Goal: Navigation & Orientation: Find specific page/section

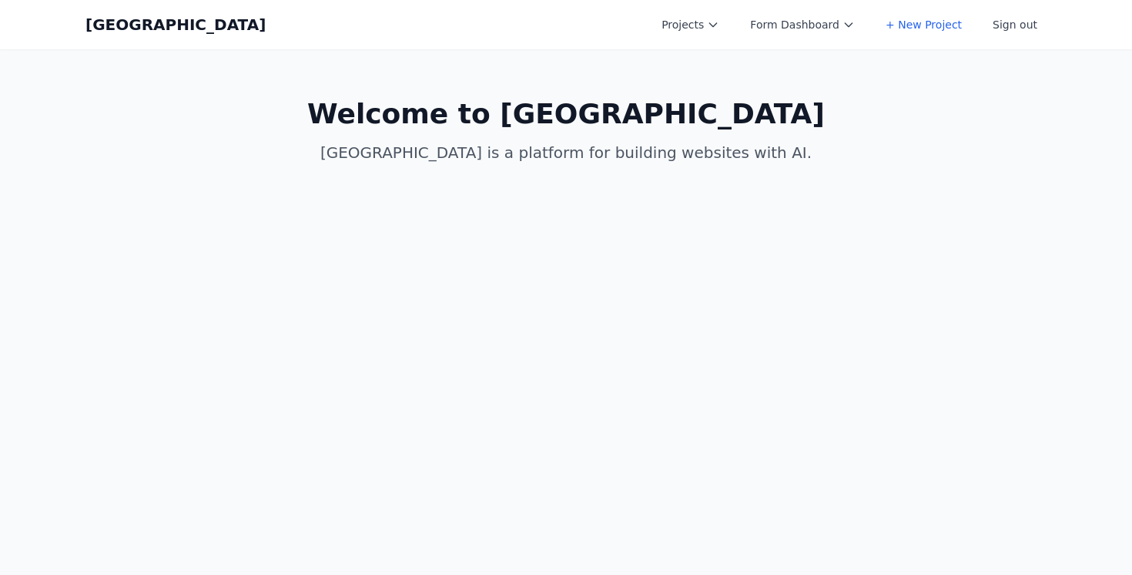
click at [790, 249] on body "Coal Creek Projects Form Dashboard + New Project Sign out Open main menu Home C…" at bounding box center [566, 287] width 1132 height 575
click at [682, 43] on div "Coal Creek Projects Form Dashboard + New Project Sign out Open main menu" at bounding box center [565, 24] width 961 height 49
click at [686, 21] on button "Projects" at bounding box center [690, 25] width 76 height 28
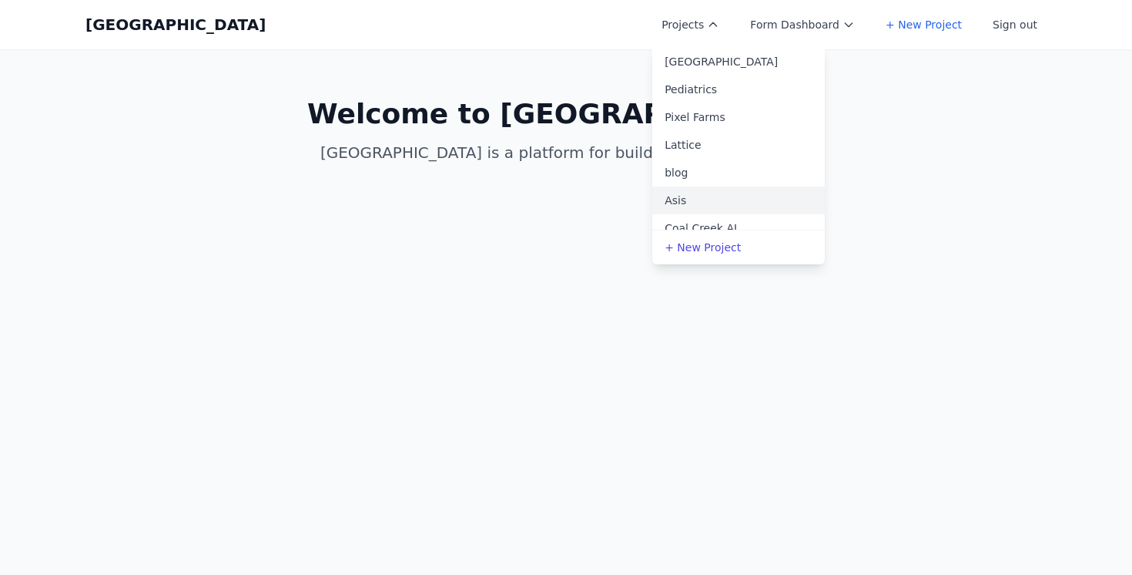
click at [706, 202] on link "Asis" at bounding box center [738, 200] width 173 height 28
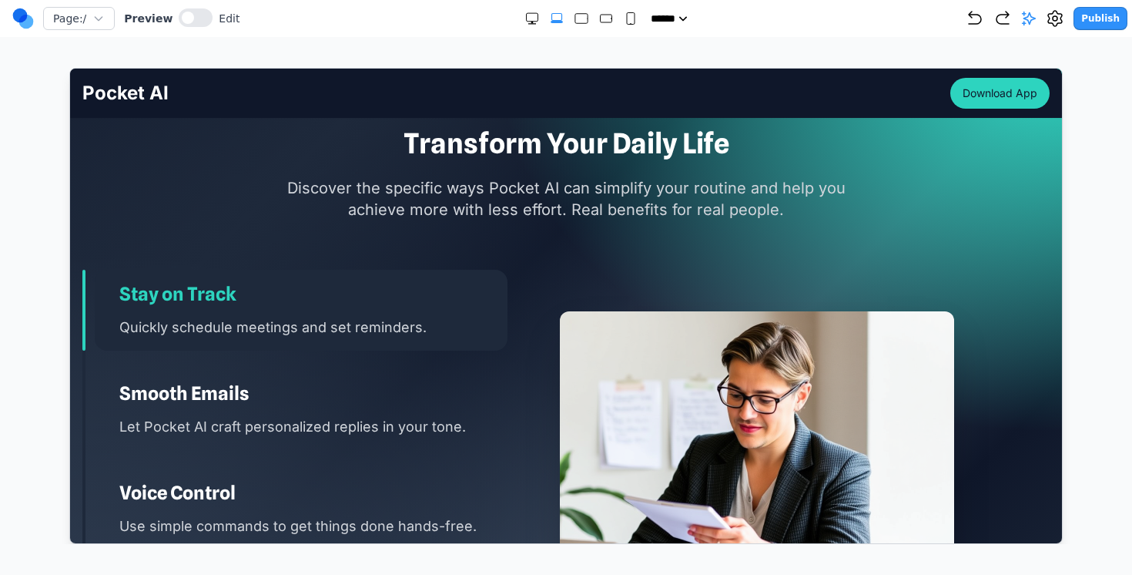
scroll to position [2015, 0]
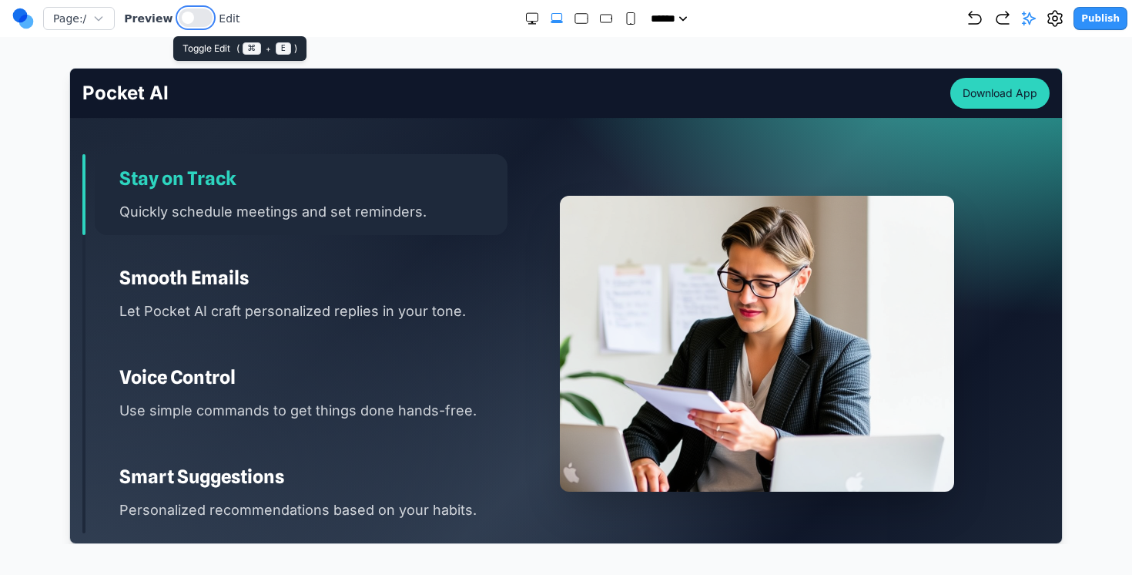
click at [194, 18] on button at bounding box center [196, 17] width 34 height 18
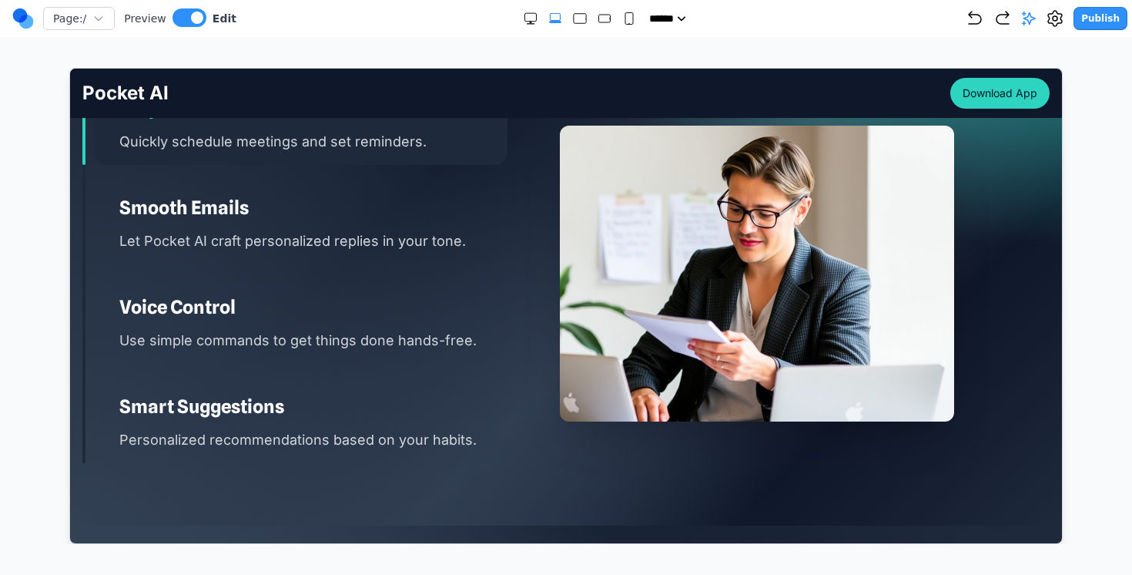
scroll to position [2093, 0]
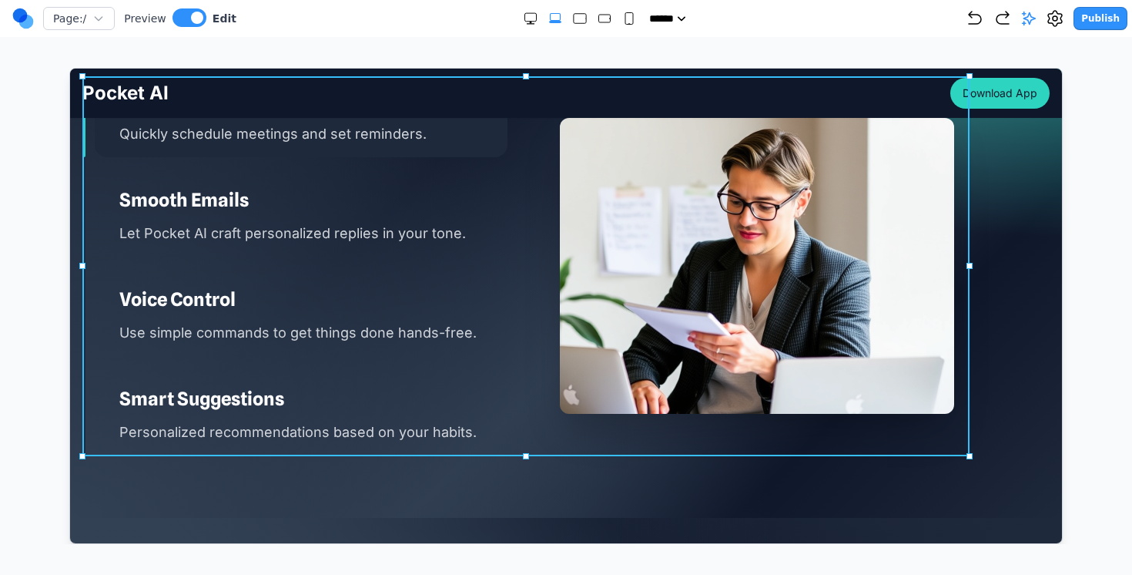
click at [536, 446] on div "Stay on Track Quickly schedule meetings and set reminders. Smooth Emails Let Po…" at bounding box center [525, 265] width 887 height 380
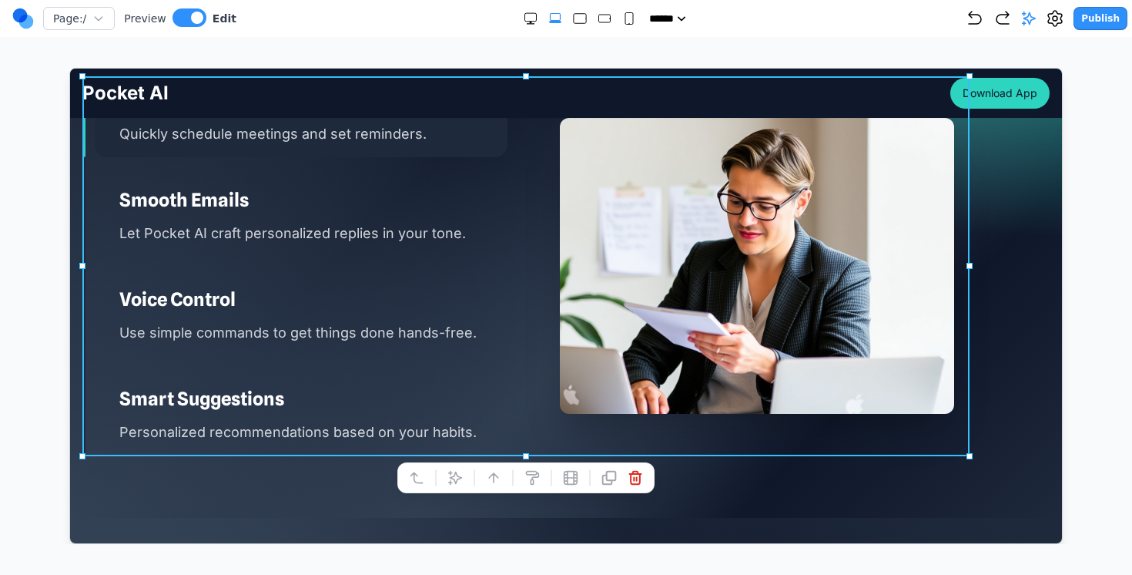
click at [1072, 434] on div at bounding box center [566, 306] width 1071 height 476
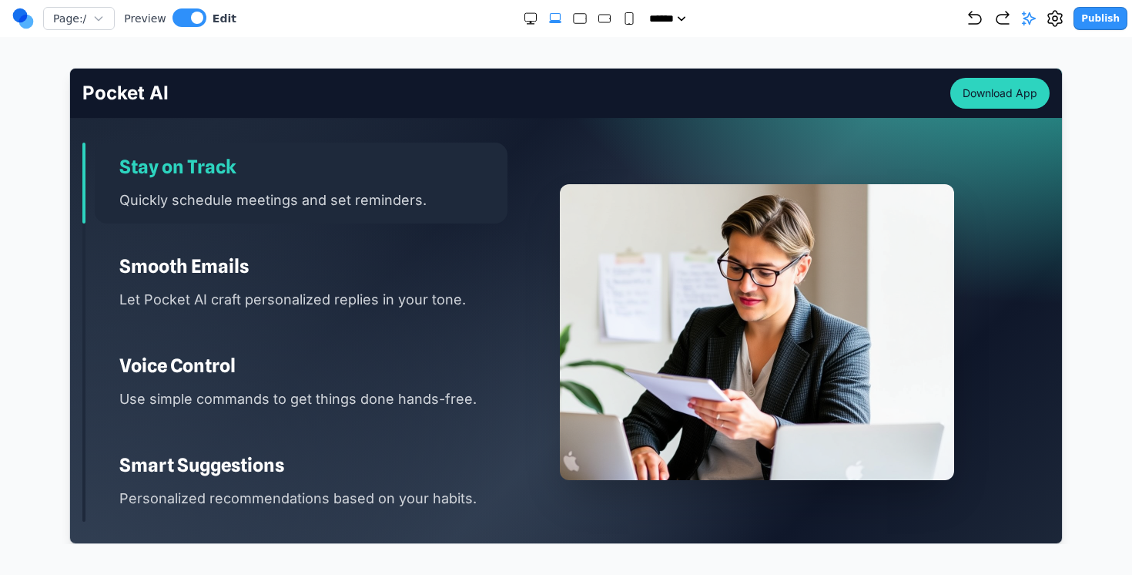
scroll to position [2025, 0]
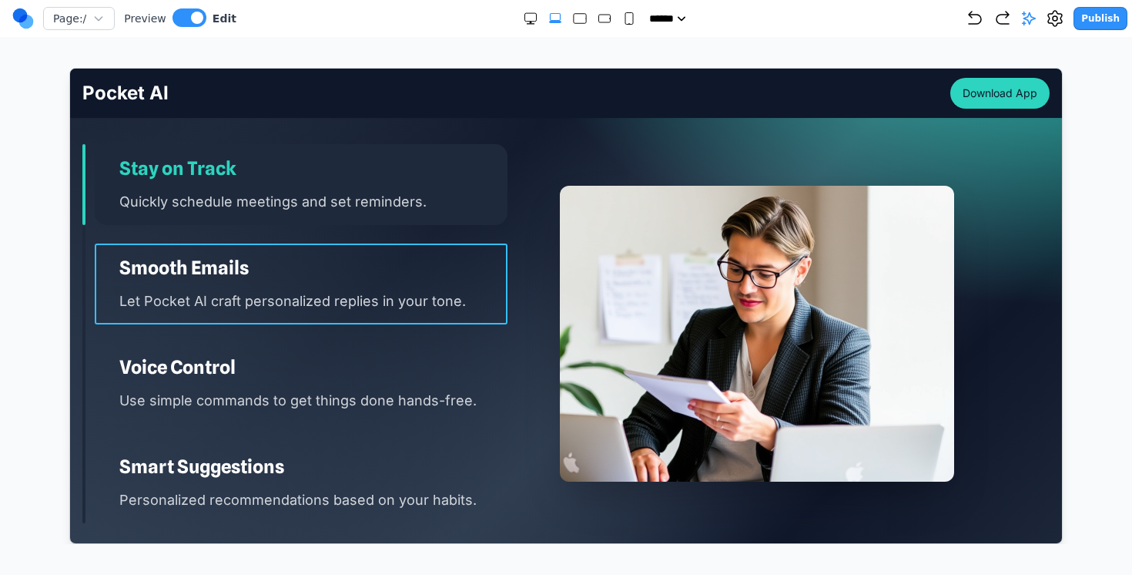
click at [395, 249] on div "Smooth Emails Let Pocket AI craft personalized replies in your tone." at bounding box center [300, 283] width 413 height 81
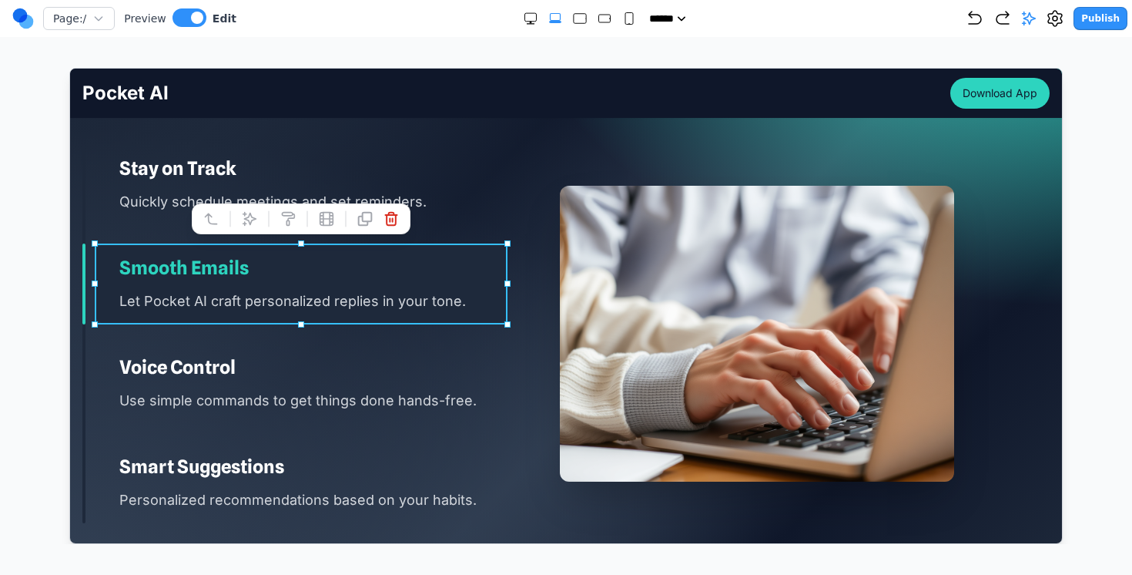
click at [1079, 266] on div at bounding box center [566, 306] width 1071 height 476
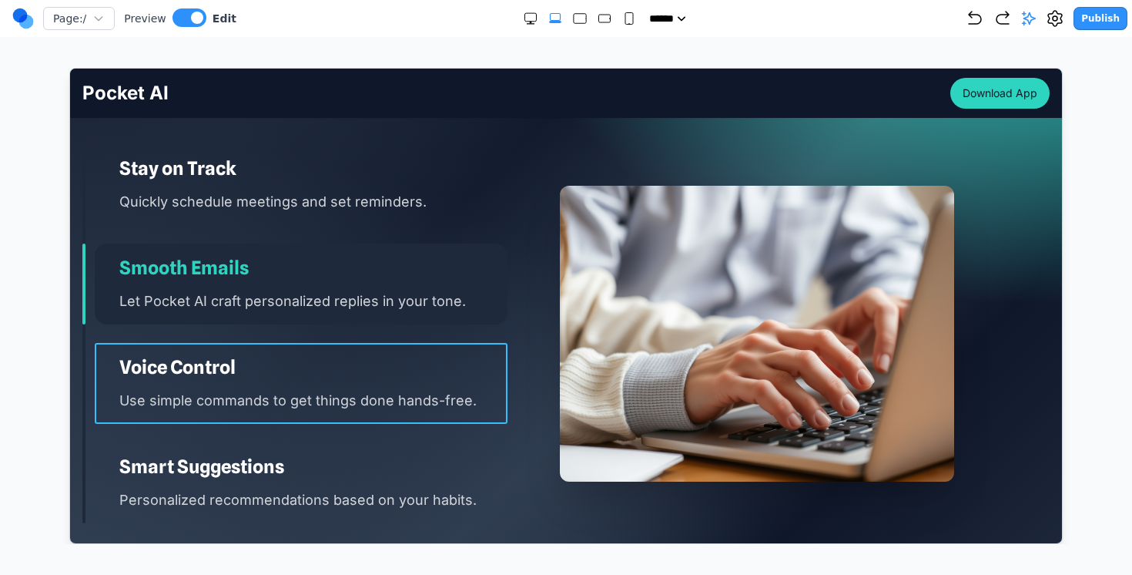
click at [470, 345] on div "Voice Control Use simple commands to get things done hands-free." at bounding box center [300, 382] width 413 height 81
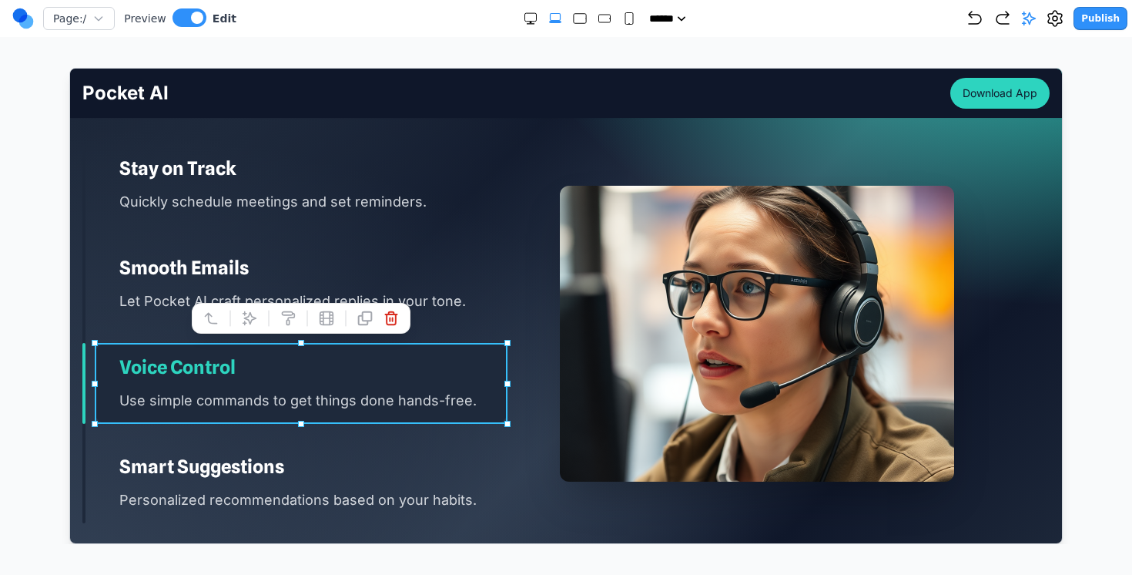
click at [441, 439] on div "Stay on Track Quickly schedule meetings and set reminders. Smooth Emails Let Po…" at bounding box center [294, 333] width 425 height 380
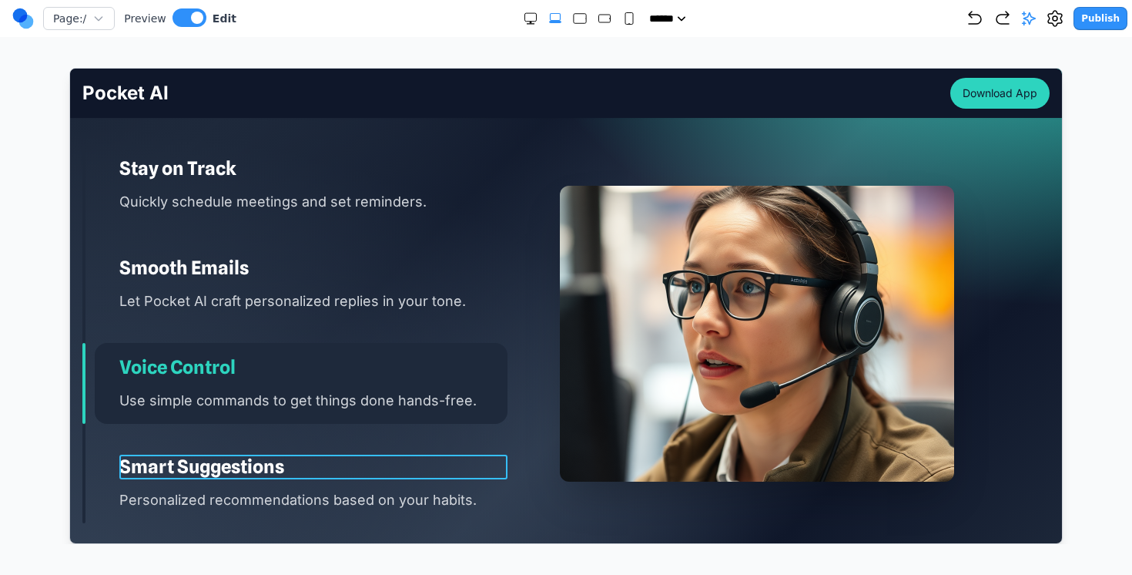
click at [438, 454] on h3 "Smart Suggestions" at bounding box center [313, 466] width 388 height 25
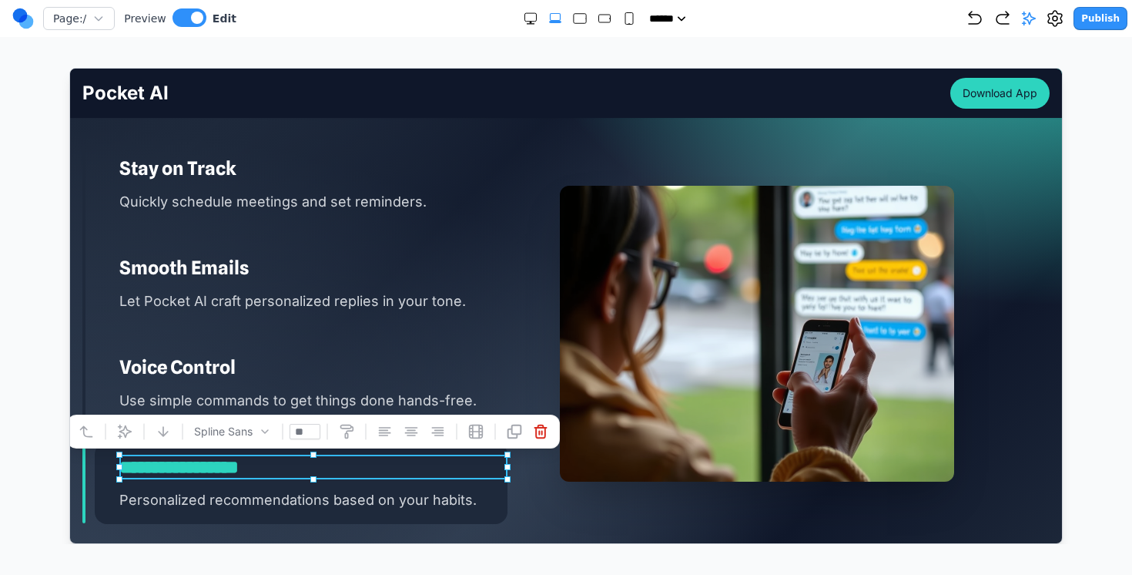
click at [2, 272] on div "Page: / Preview Edit ***** ***** ****** ****** ****** Publish Make Changes With…" at bounding box center [566, 272] width 1132 height 544
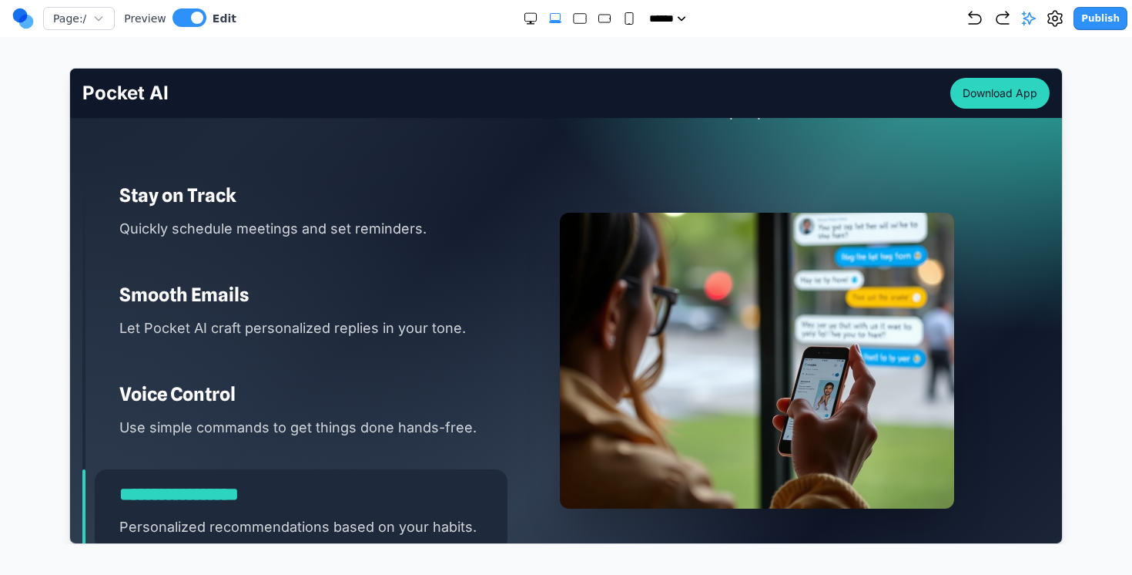
scroll to position [1997, 0]
click at [625, 19] on rect "Small" at bounding box center [629, 19] width 8 height 12
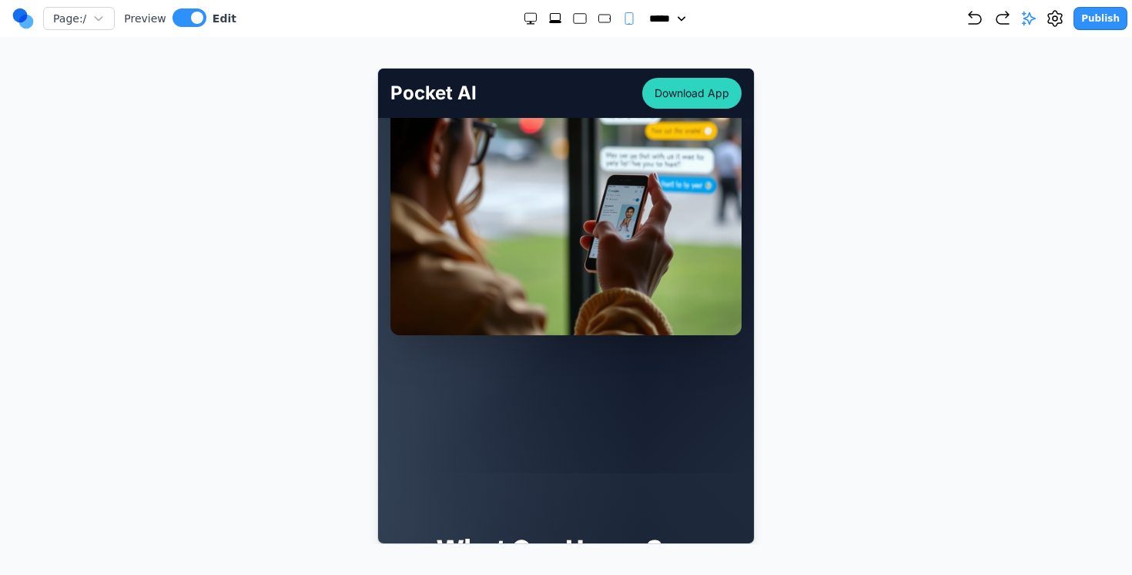
scroll to position [3803, 0]
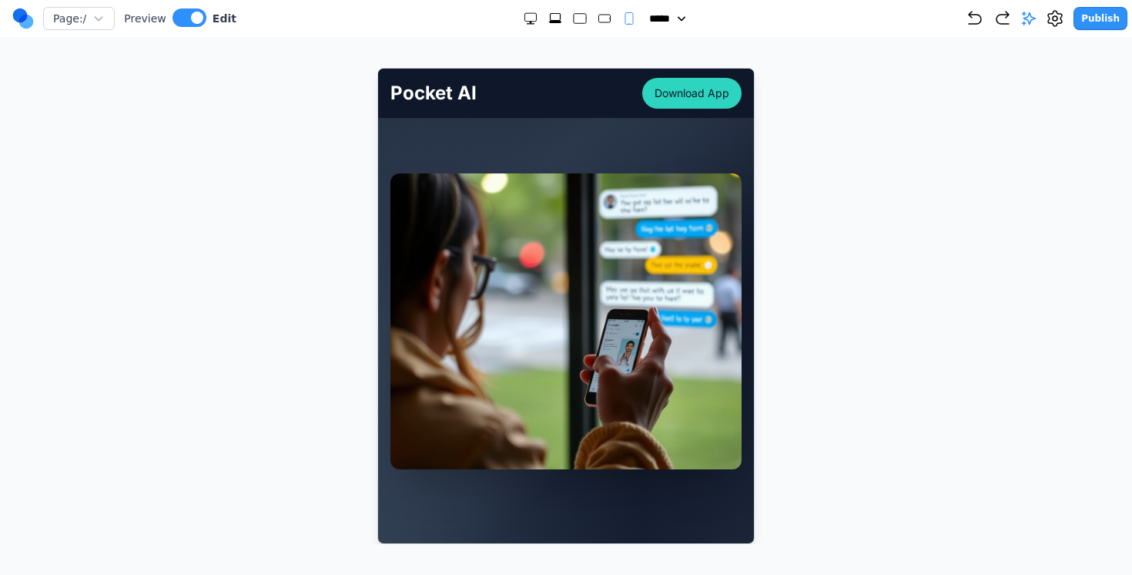
click at [550, 23] on icon "Extra Large" at bounding box center [555, 18] width 15 height 15
select select "**"
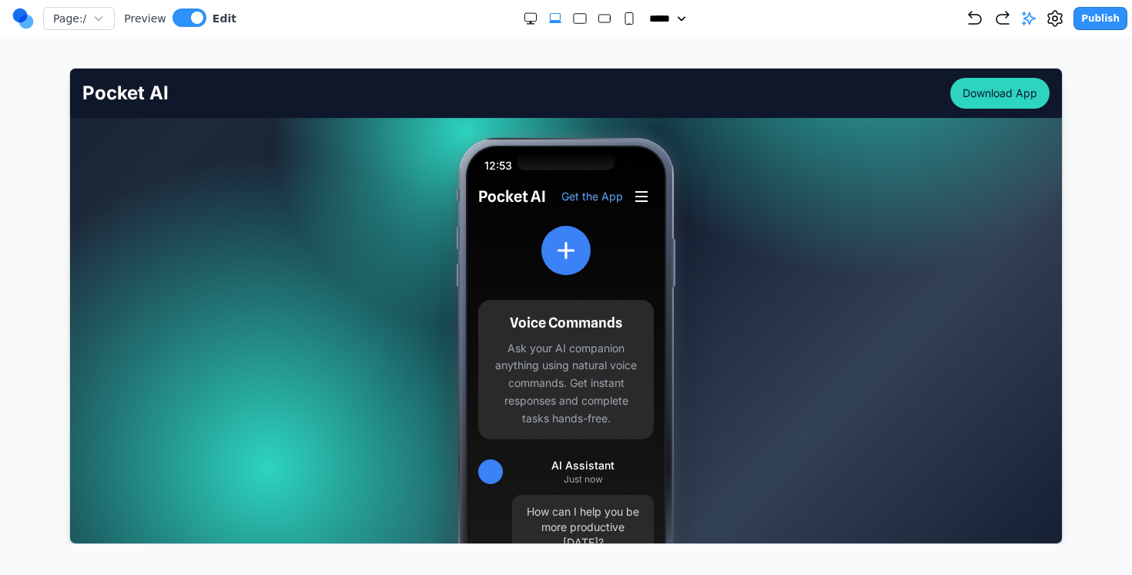
scroll to position [273, 0]
